Goal: Information Seeking & Learning: Learn about a topic

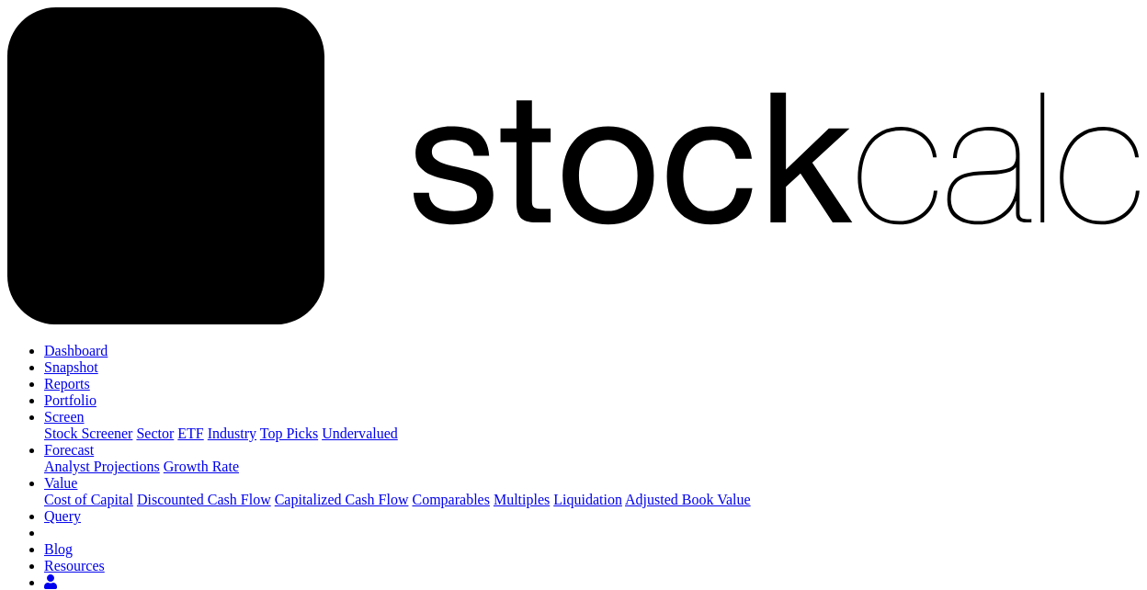
scroll to position [189, 410]
click at [98, 359] on link "Snapshot" at bounding box center [71, 367] width 54 height 16
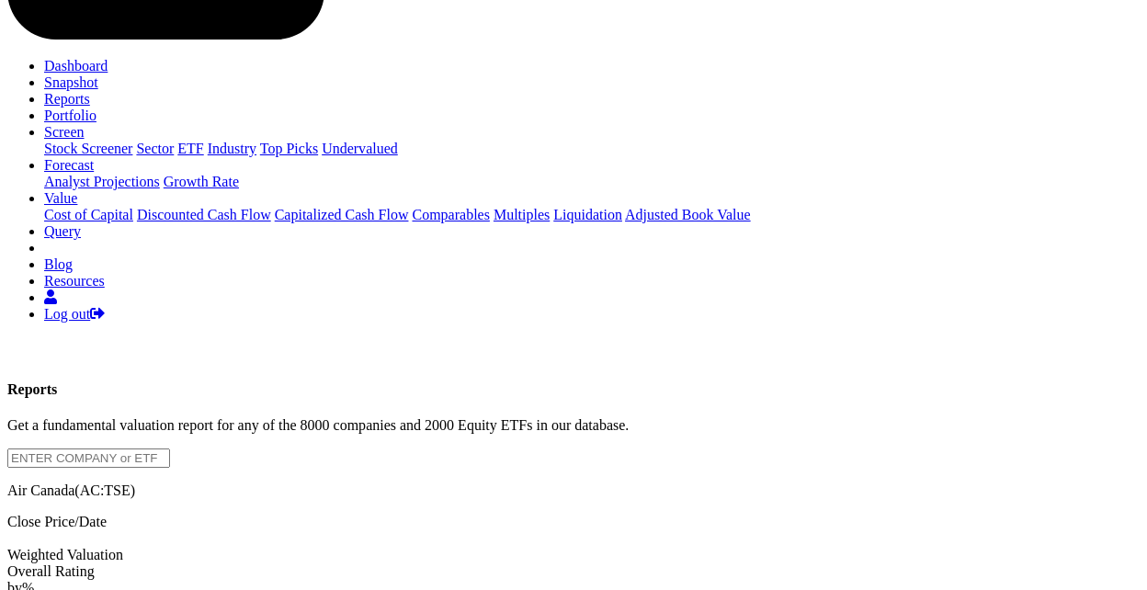
scroll to position [306, 0]
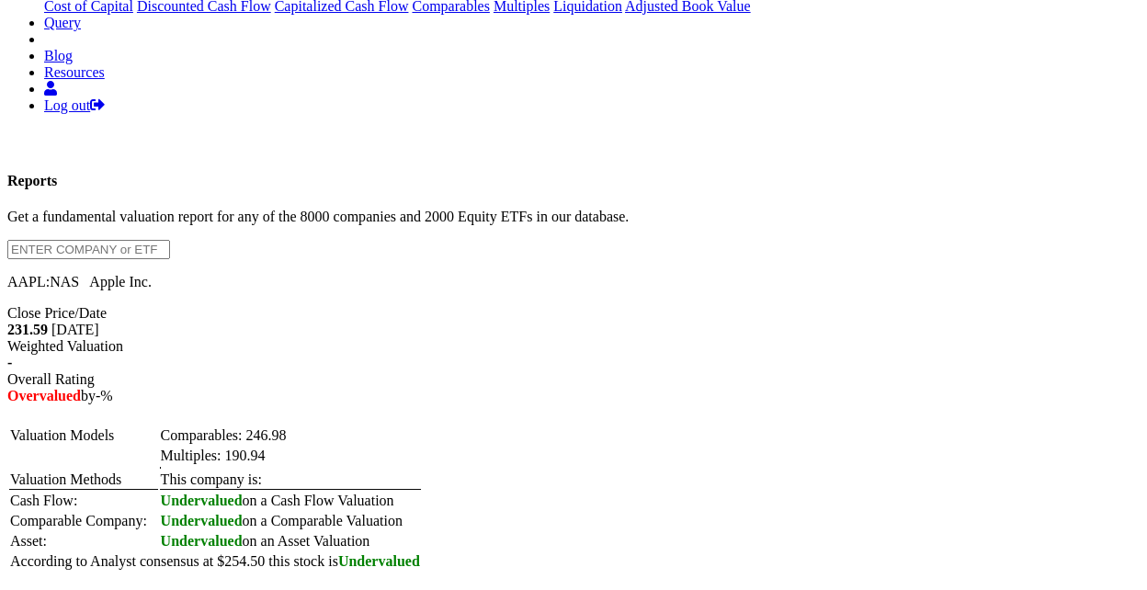
scroll to position [510, 0]
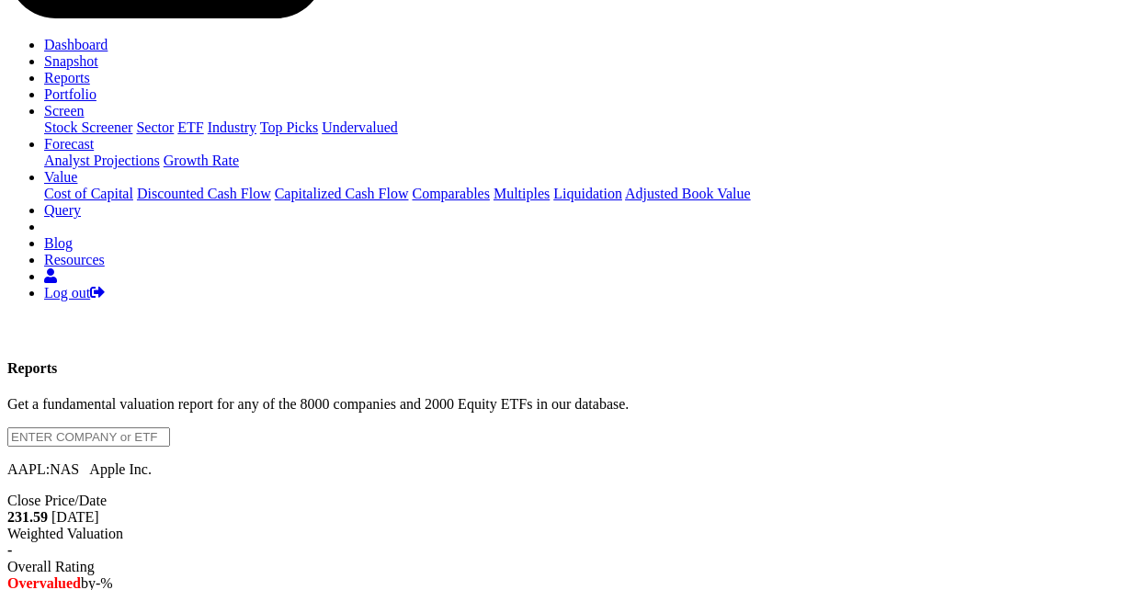
scroll to position [0, 0]
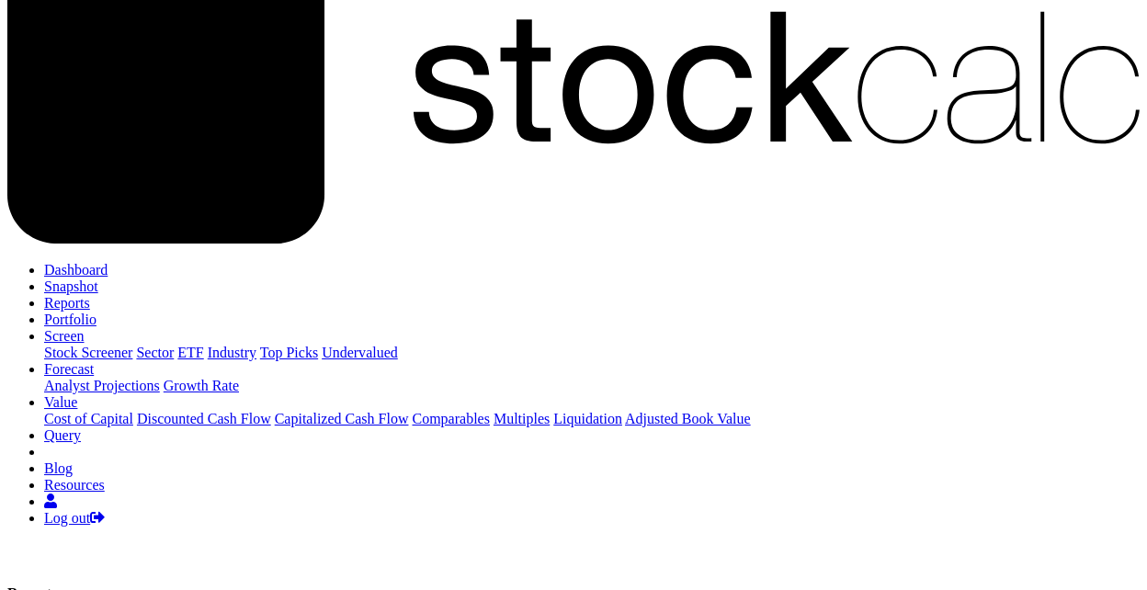
scroll to position [102, 0]
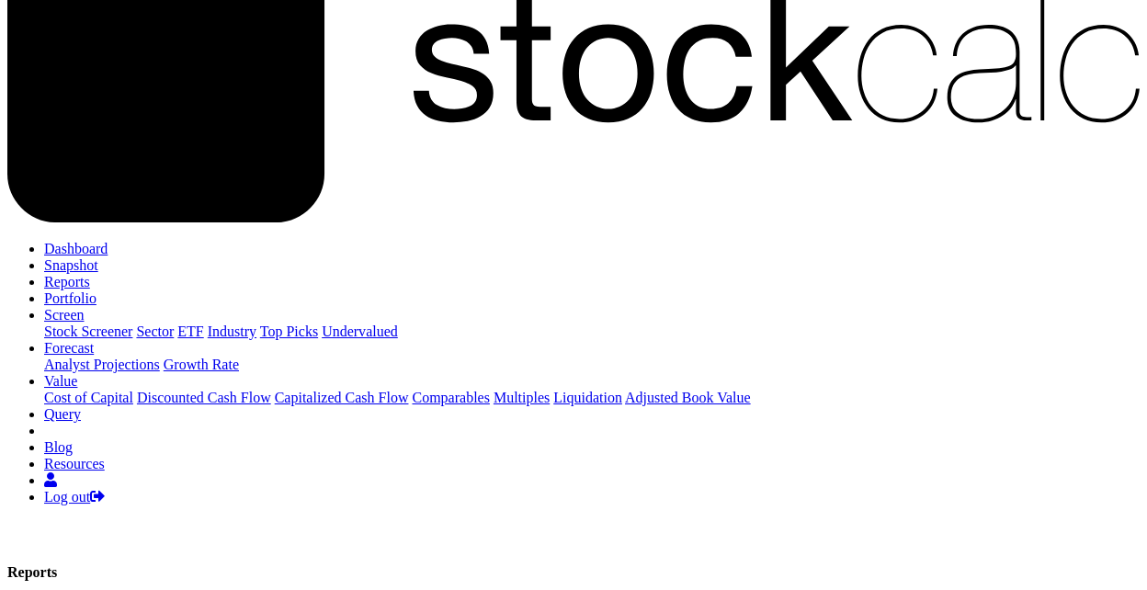
drag, startPoint x: 126, startPoint y: 114, endPoint x: 0, endPoint y: 108, distance: 126.1
drag, startPoint x: 103, startPoint y: 113, endPoint x: 0, endPoint y: 101, distance: 103.6
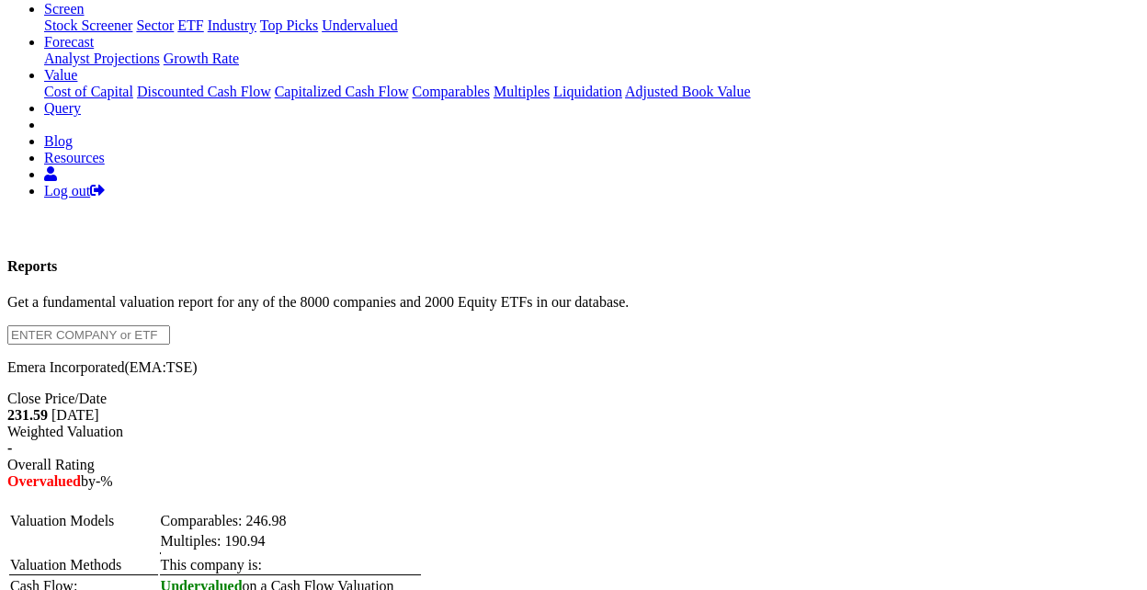
scroll to position [0, 0]
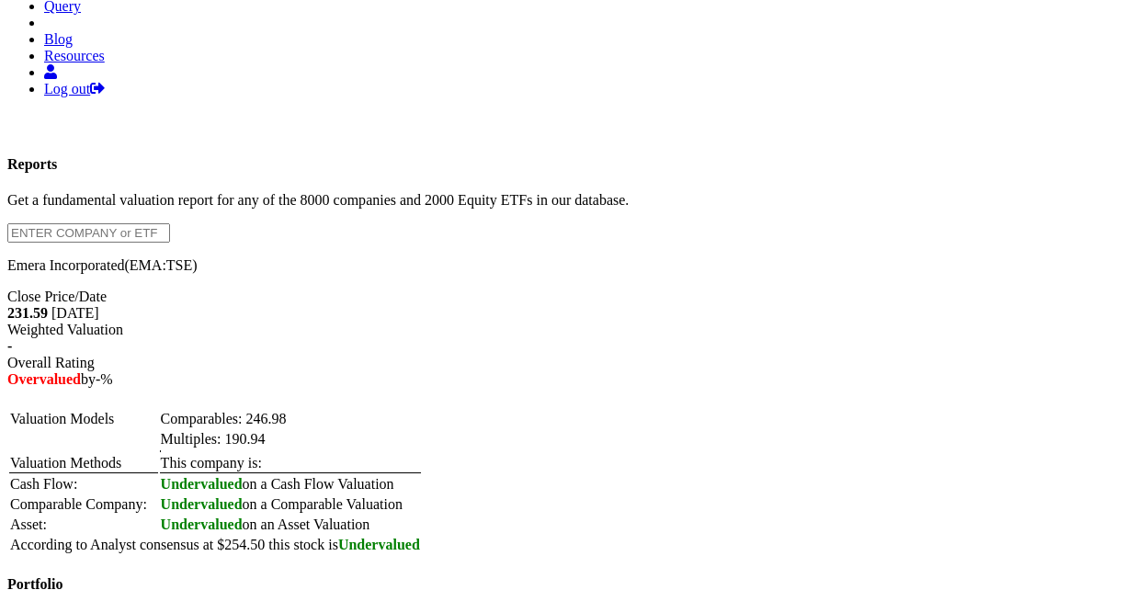
scroll to position [612, 0]
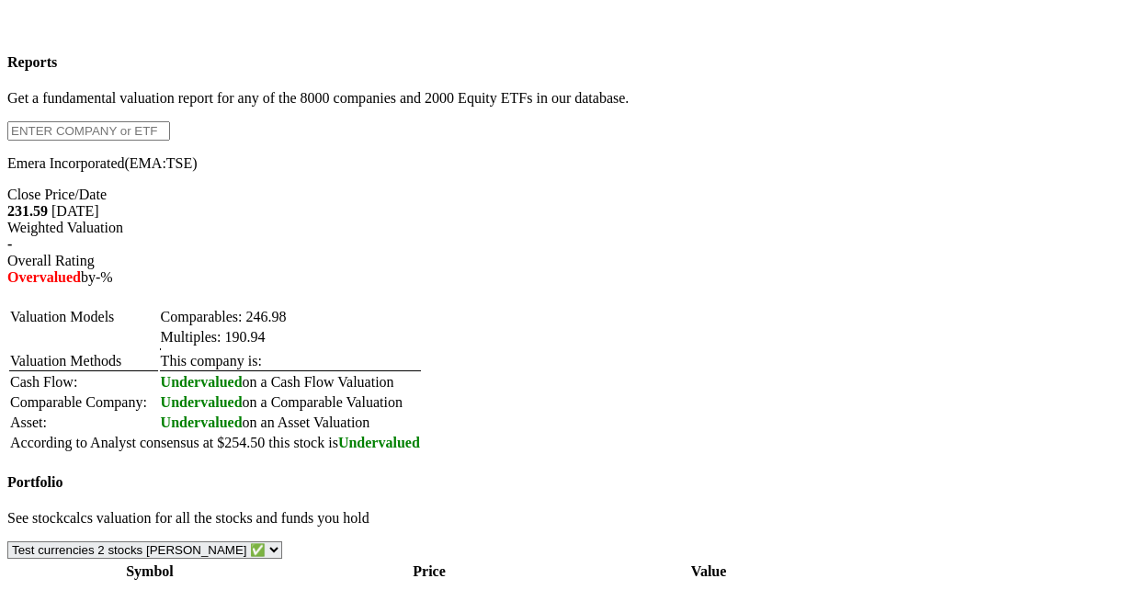
drag, startPoint x: 988, startPoint y: 286, endPoint x: 1038, endPoint y: 274, distance: 51.1
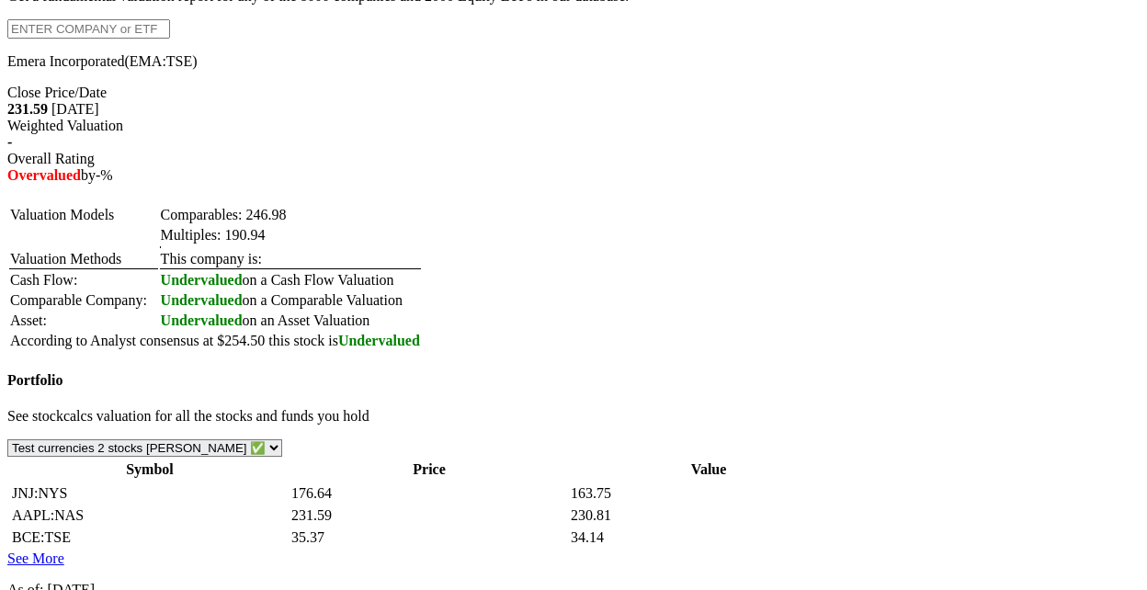
scroll to position [816, 0]
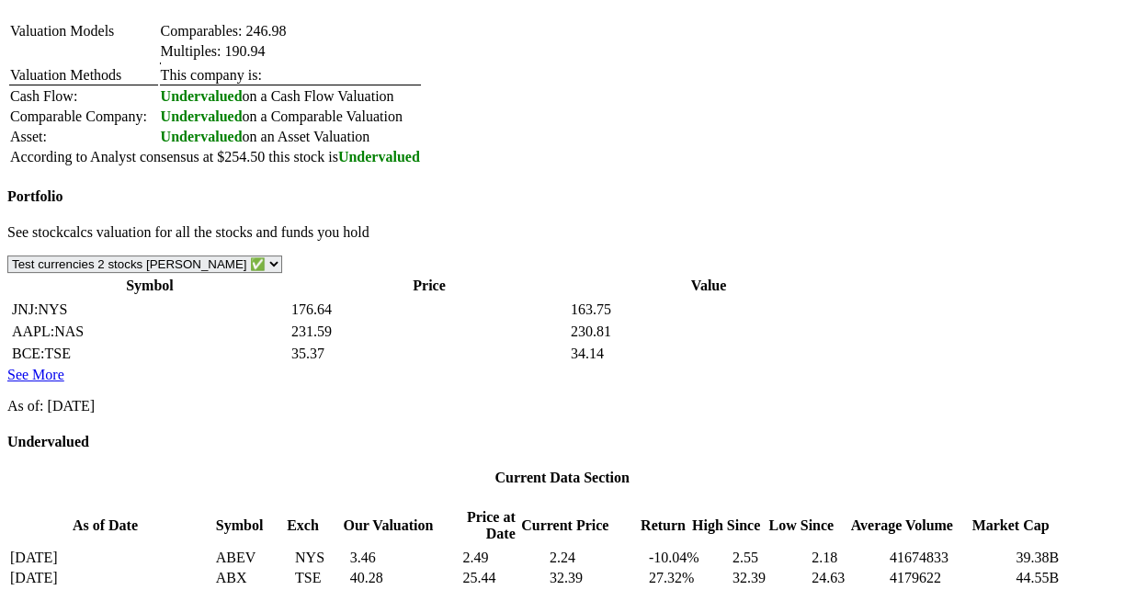
scroll to position [919, 0]
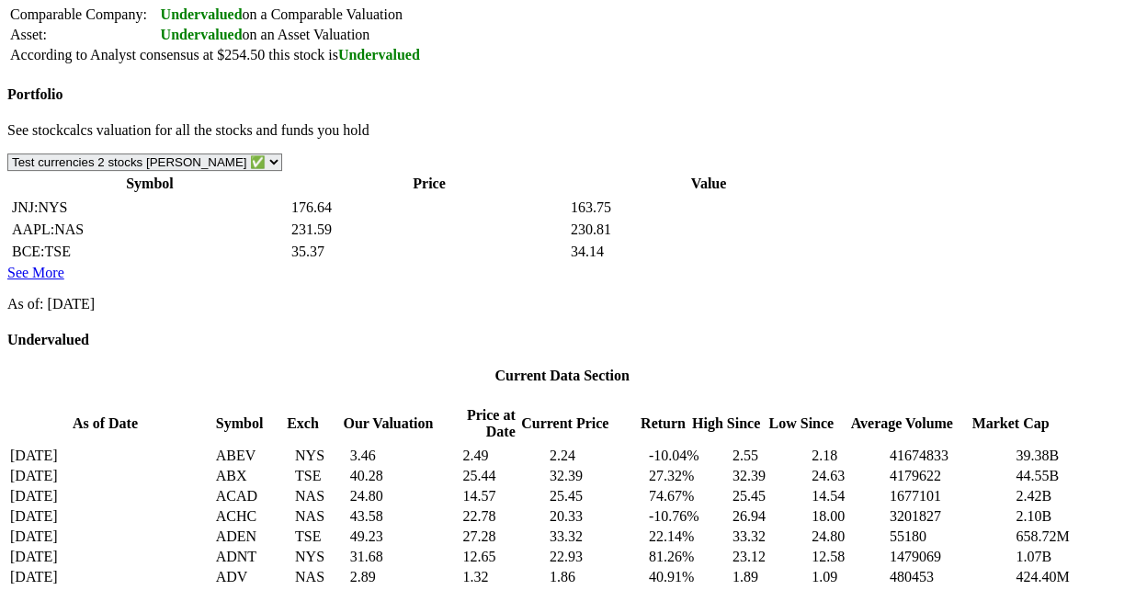
scroll to position [1021, 0]
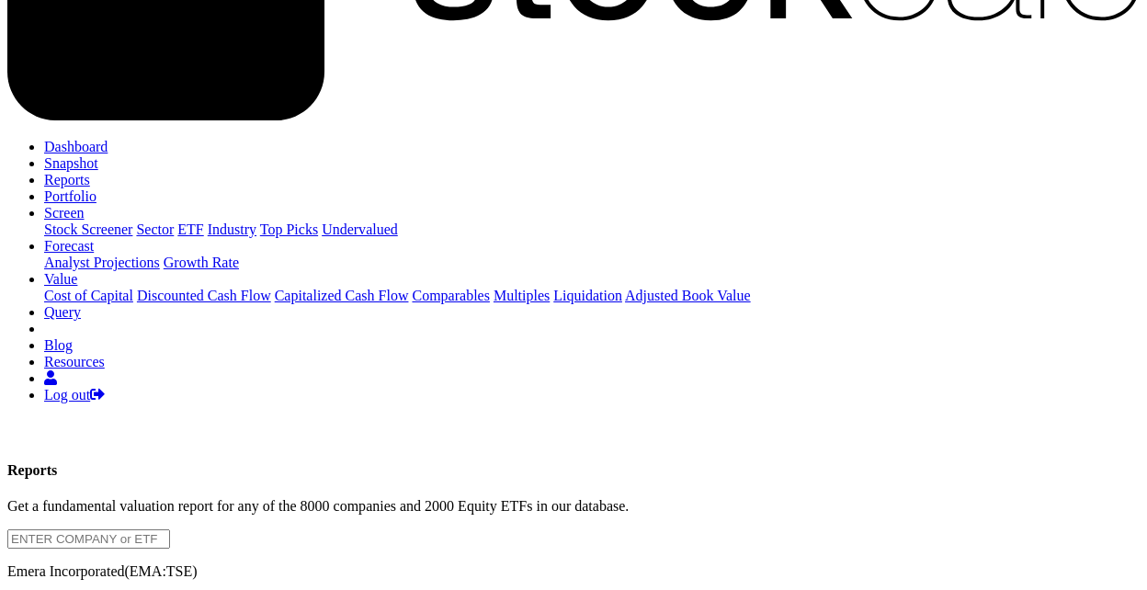
scroll to position [0, 0]
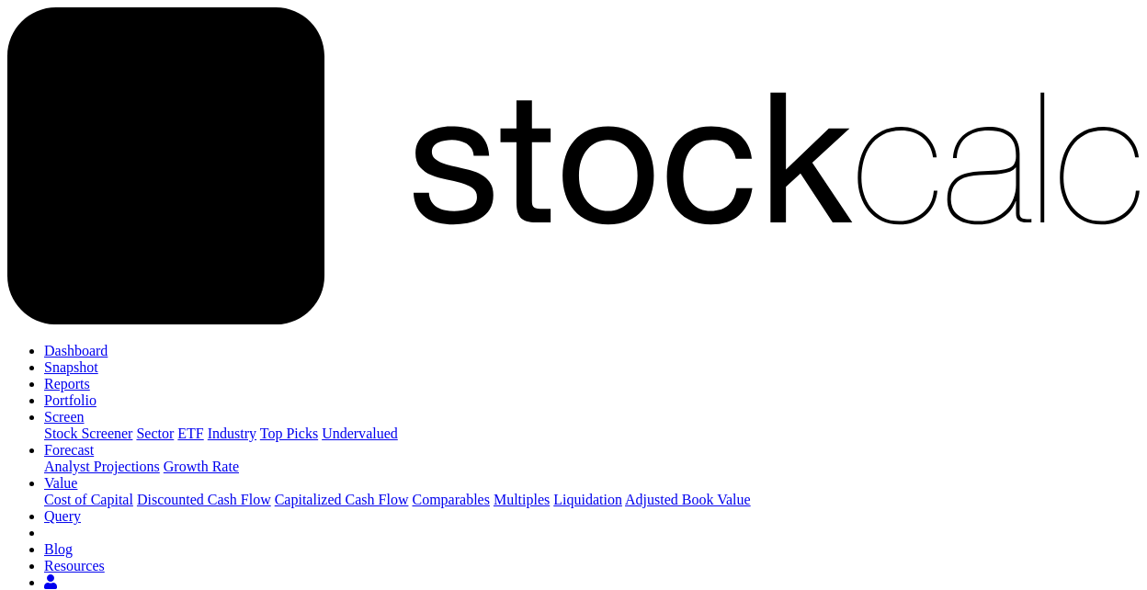
drag, startPoint x: 116, startPoint y: 217, endPoint x: 0, endPoint y: 212, distance: 115.9
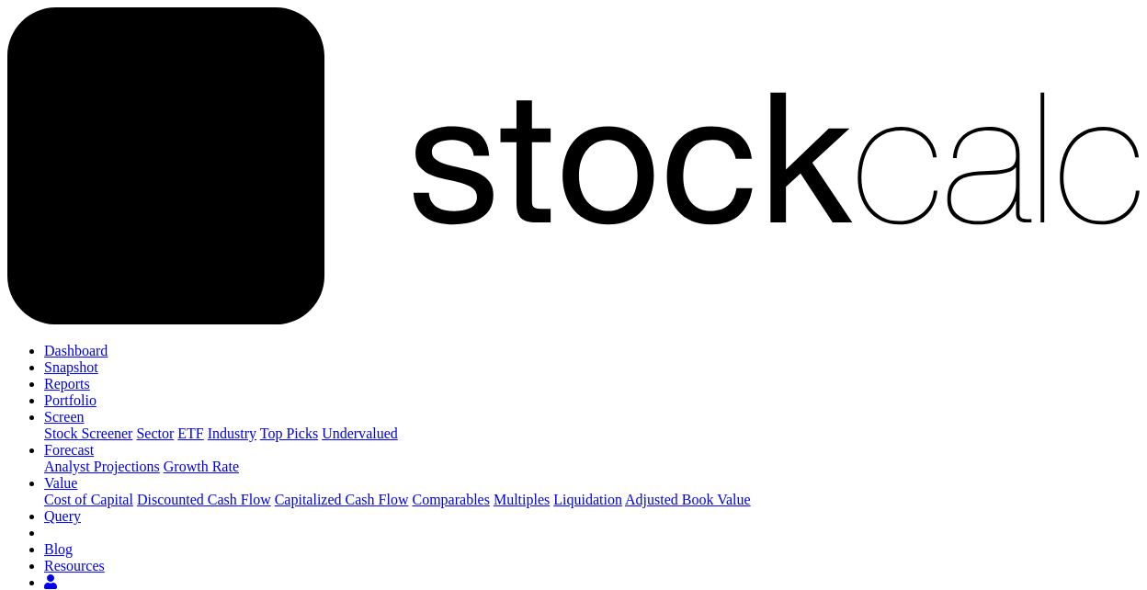
drag, startPoint x: 108, startPoint y: 213, endPoint x: 0, endPoint y: 210, distance: 107.6
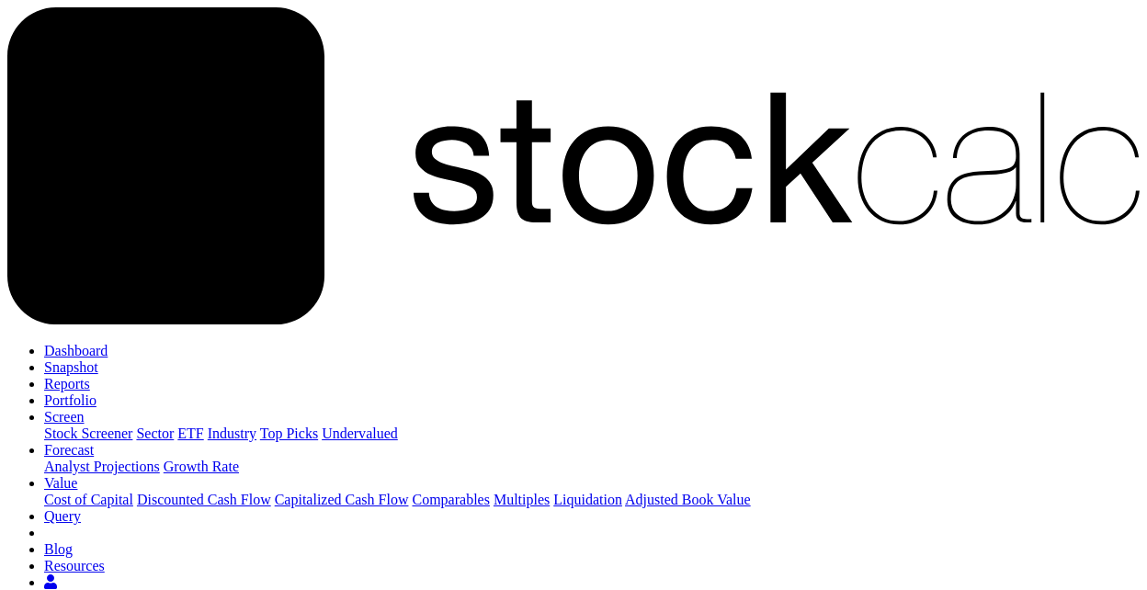
drag, startPoint x: 142, startPoint y: 217, endPoint x: 0, endPoint y: 209, distance: 142.7
type input "SHOP:TSE"
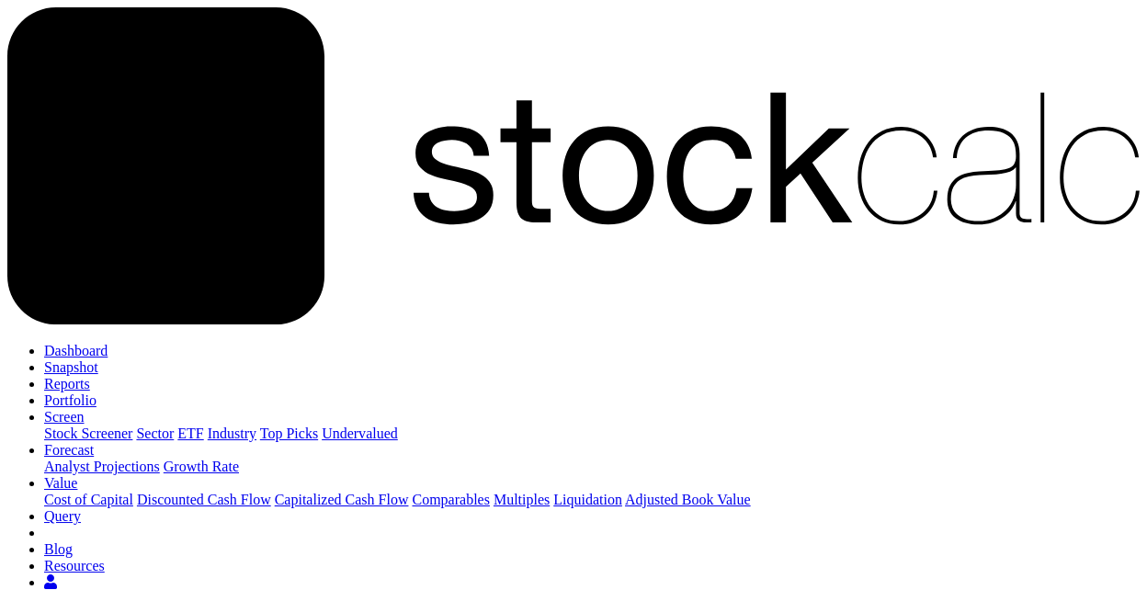
drag, startPoint x: 137, startPoint y: 377, endPoint x: 408, endPoint y: 372, distance: 271.2
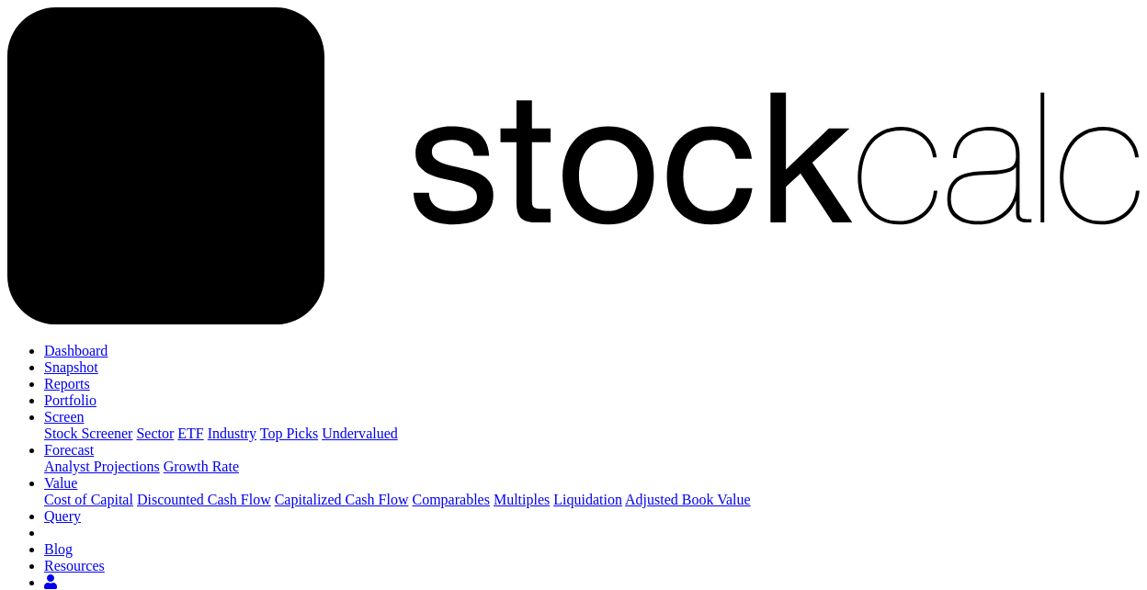
drag, startPoint x: 140, startPoint y: 378, endPoint x: 439, endPoint y: 388, distance: 299.8
copy td "No historical data for this company."
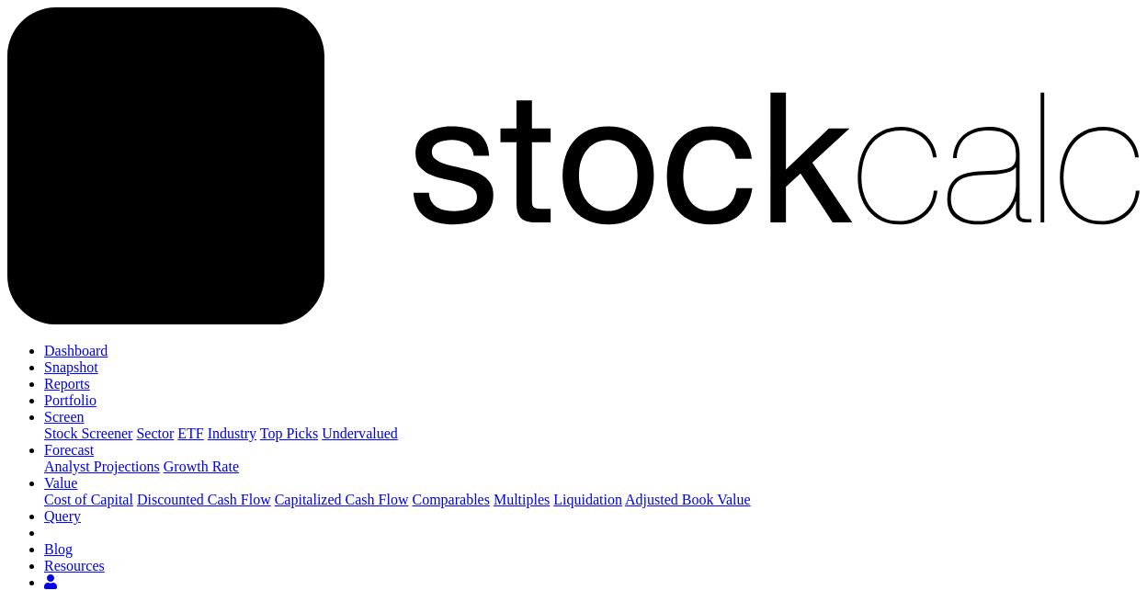
scroll to position [189, 410]
type input "MFC:NYS"
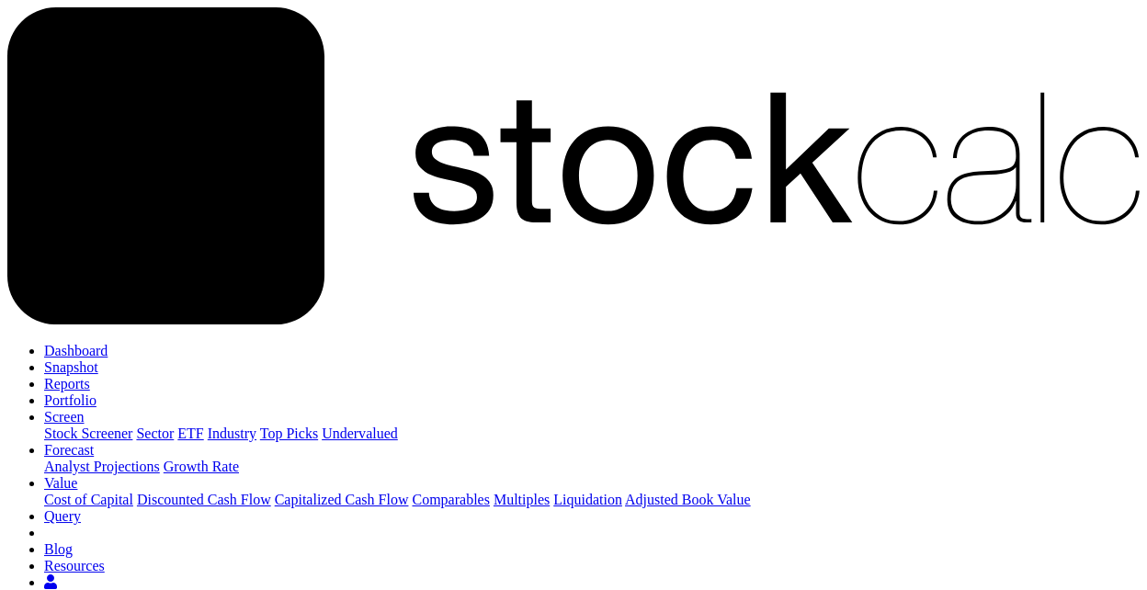
click at [98, 359] on link "Snapshot" at bounding box center [71, 367] width 54 height 16
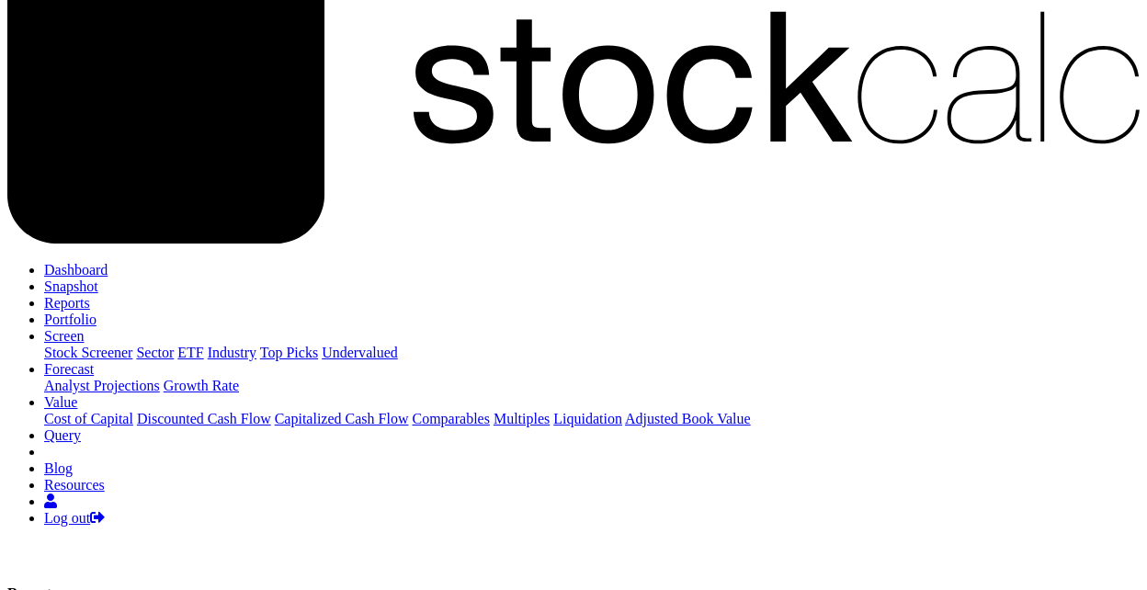
scroll to position [102, 0]
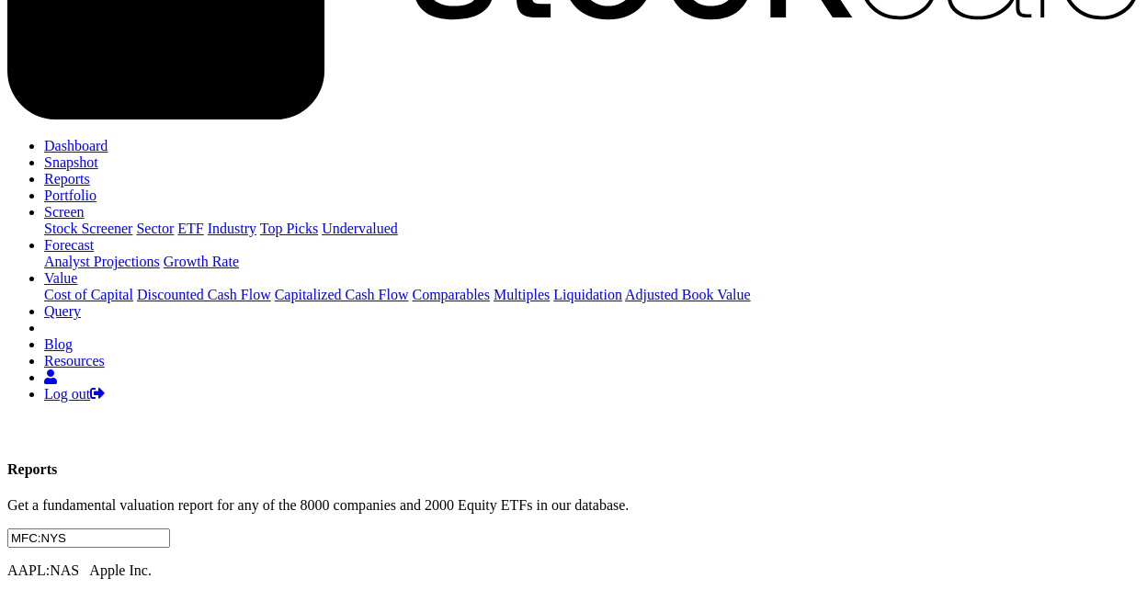
scroll to position [0, 0]
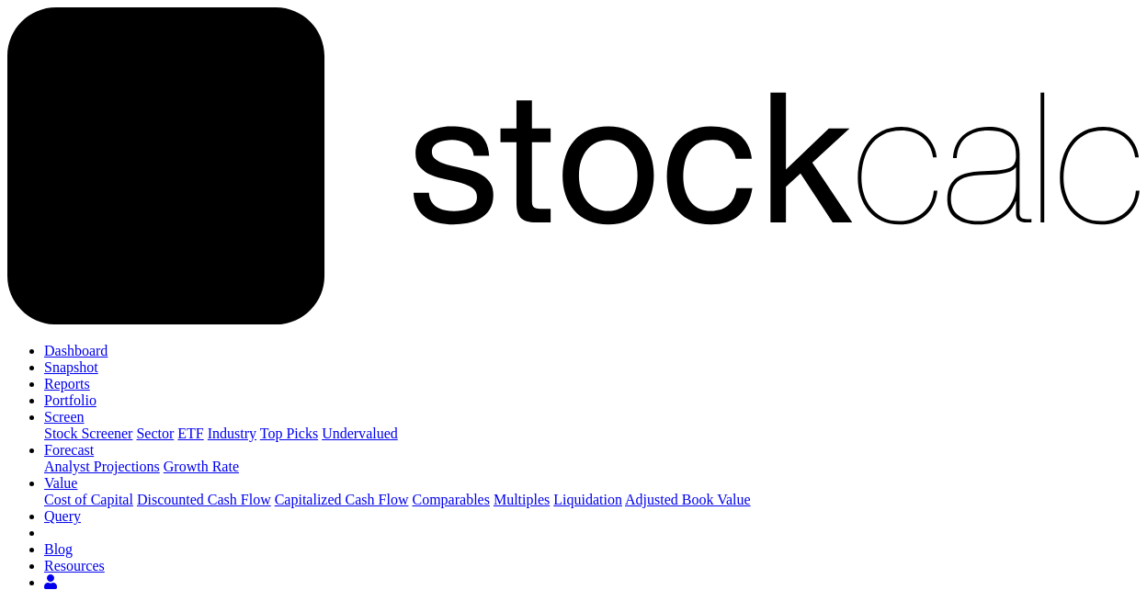
drag, startPoint x: 129, startPoint y: 215, endPoint x: 43, endPoint y: 210, distance: 85.7
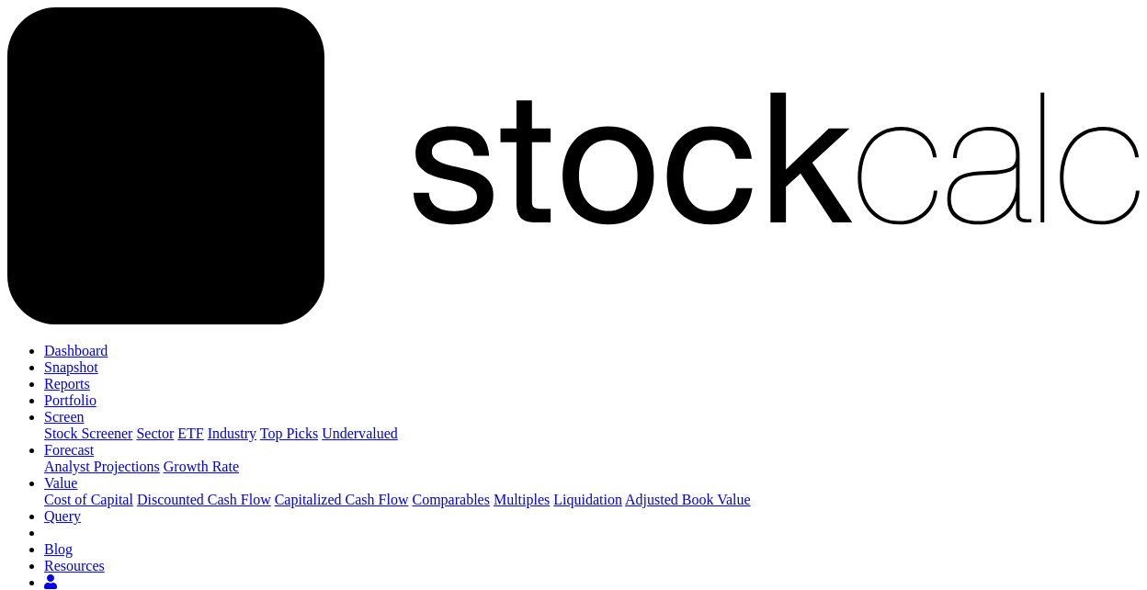
drag, startPoint x: 119, startPoint y: 212, endPoint x: 0, endPoint y: 207, distance: 119.6
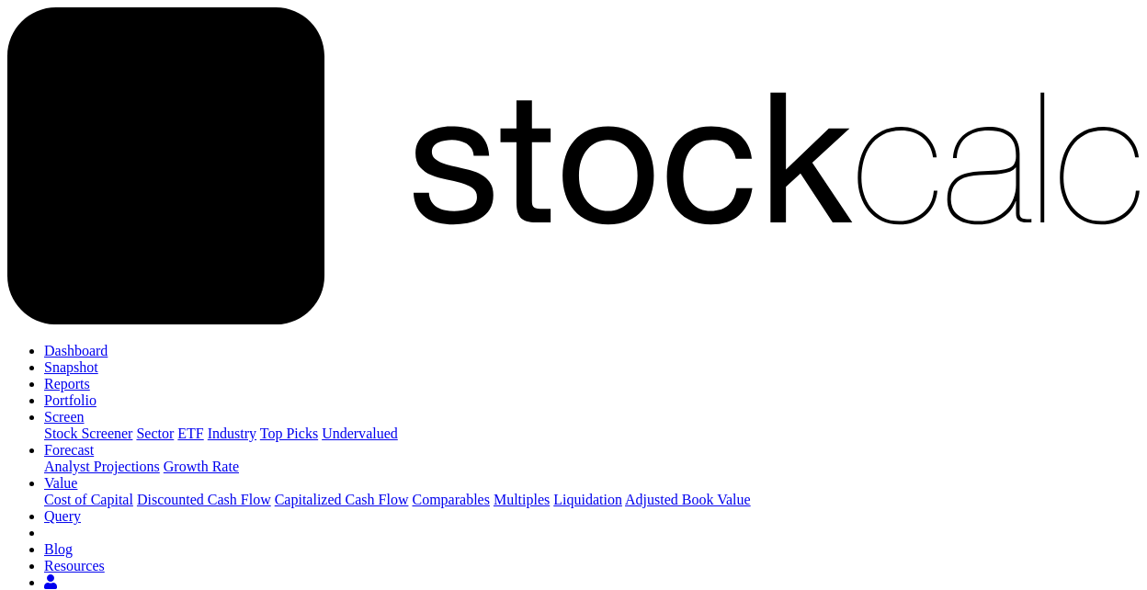
drag, startPoint x: 121, startPoint y: 218, endPoint x: 0, endPoint y: 212, distance: 121.5
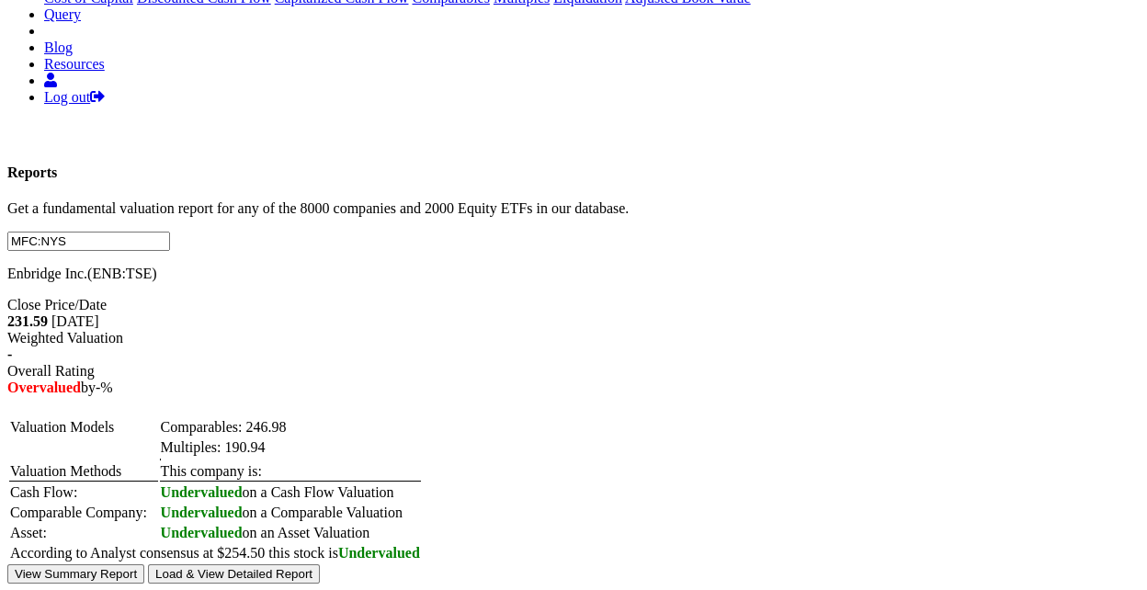
scroll to position [0, 0]
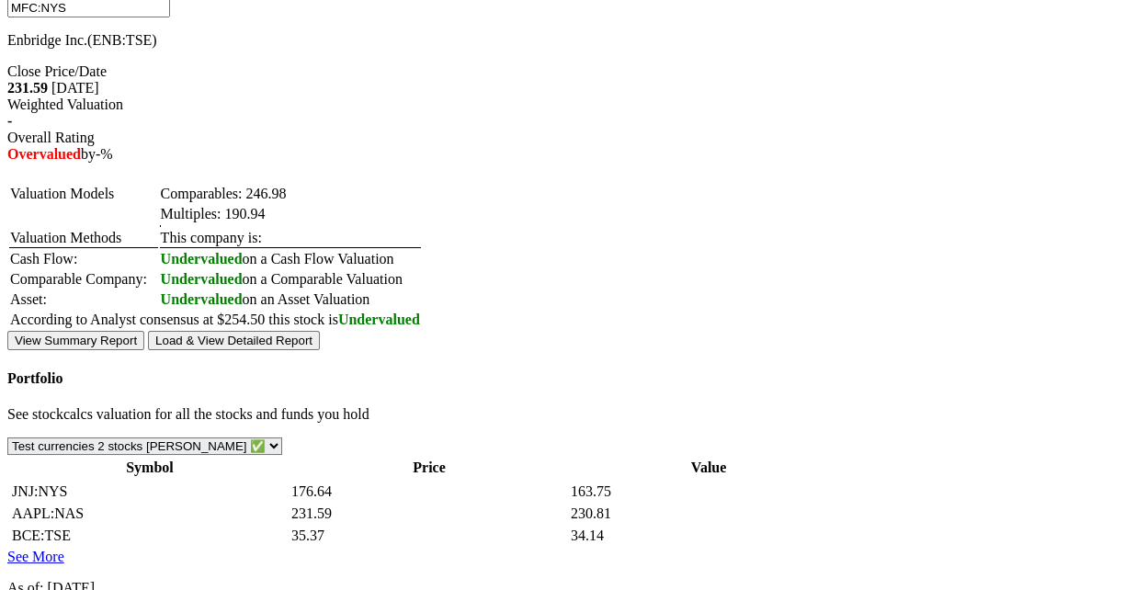
scroll to position [714, 0]
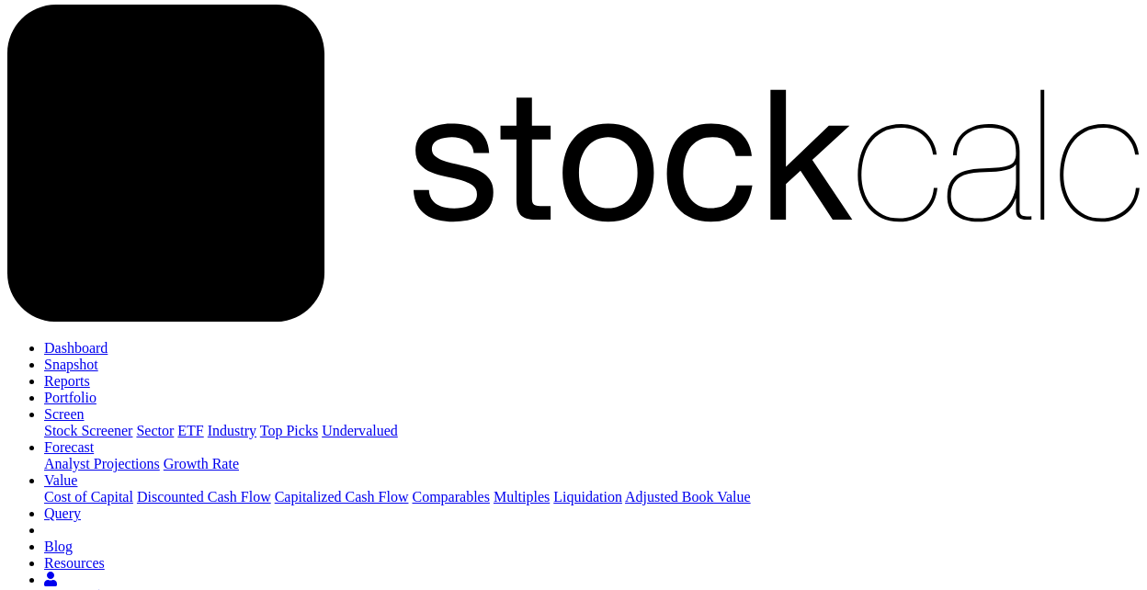
scroll to position [0, 0]
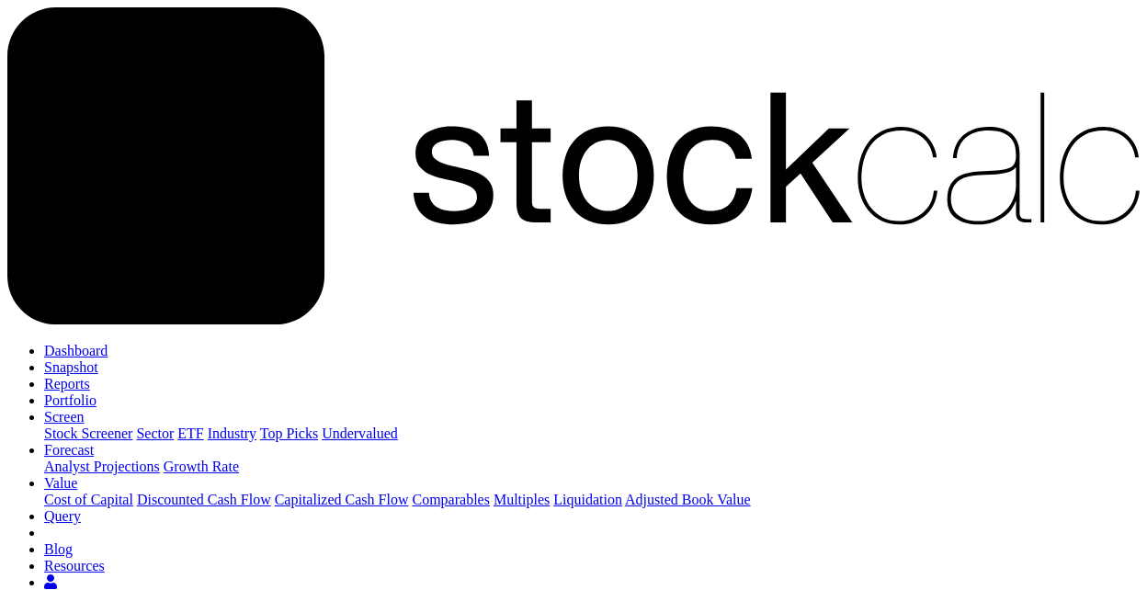
drag, startPoint x: 110, startPoint y: 213, endPoint x: 0, endPoint y: 216, distance: 110.3
type input "MCD:NYS"
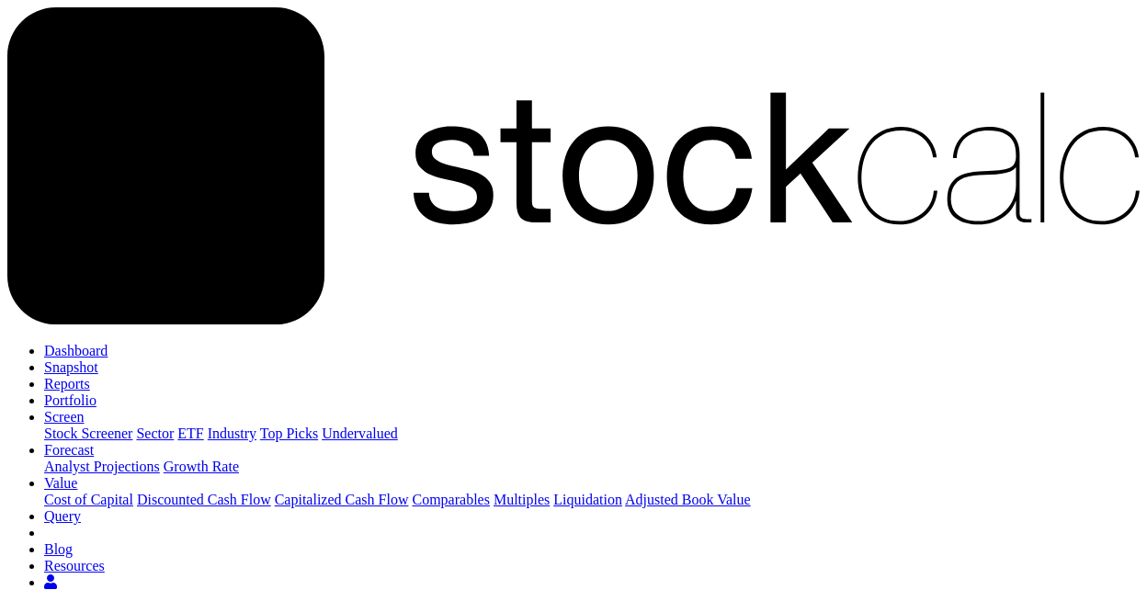
drag, startPoint x: 395, startPoint y: 210, endPoint x: 286, endPoint y: 269, distance: 124.6
